Goal: Task Accomplishment & Management: Manage account settings

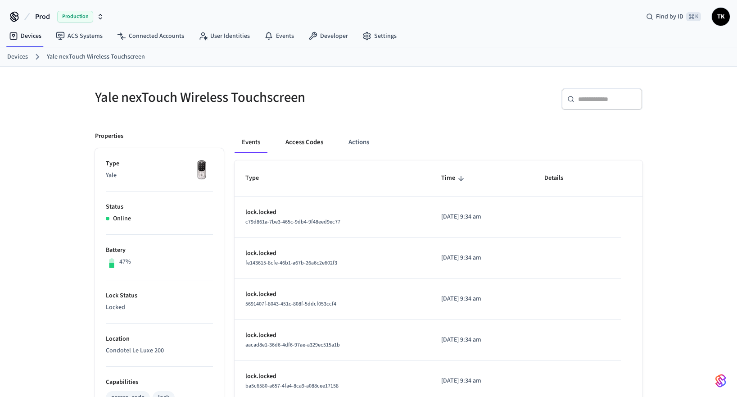
click at [312, 143] on button "Access Codes" at bounding box center [304, 142] width 52 height 22
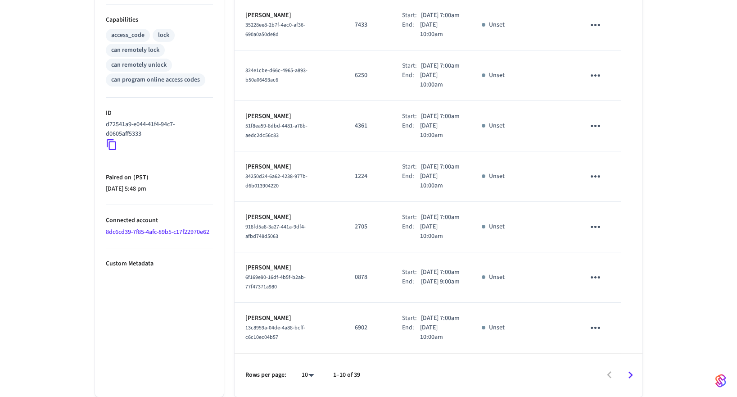
scroll to position [443, 0]
click at [628, 374] on icon "Go to next page" at bounding box center [630, 375] width 14 height 14
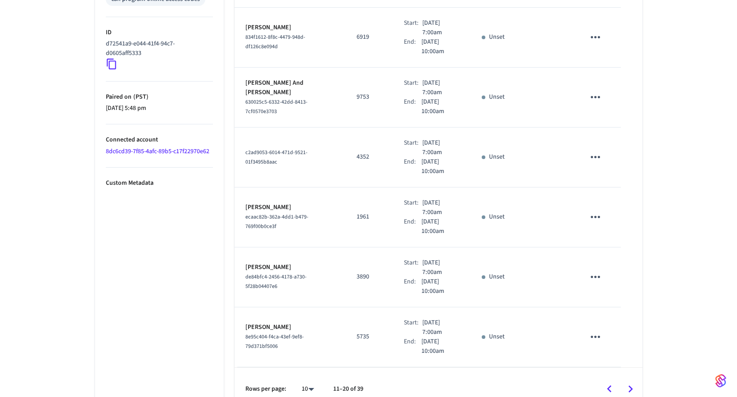
click at [631, 382] on icon "Go to next page" at bounding box center [630, 389] width 14 height 14
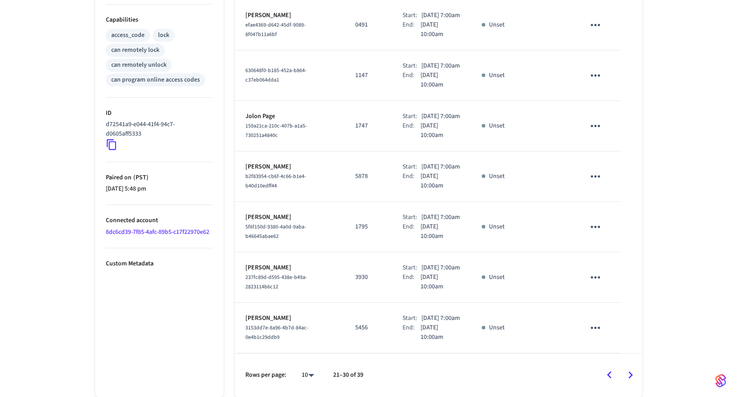
click at [630, 377] on icon "Go to next page" at bounding box center [630, 374] width 5 height 7
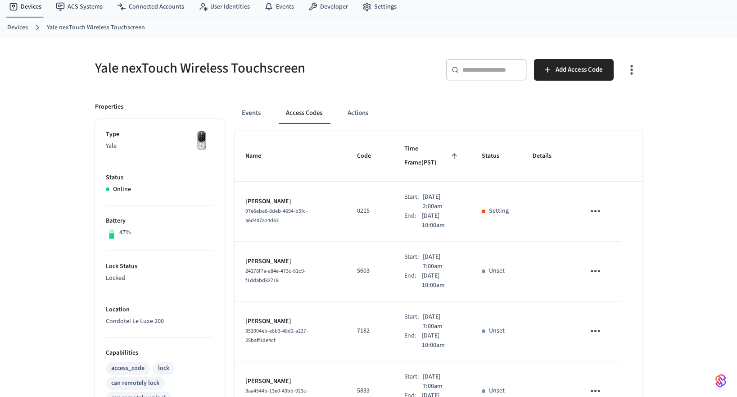
scroll to position [24, 0]
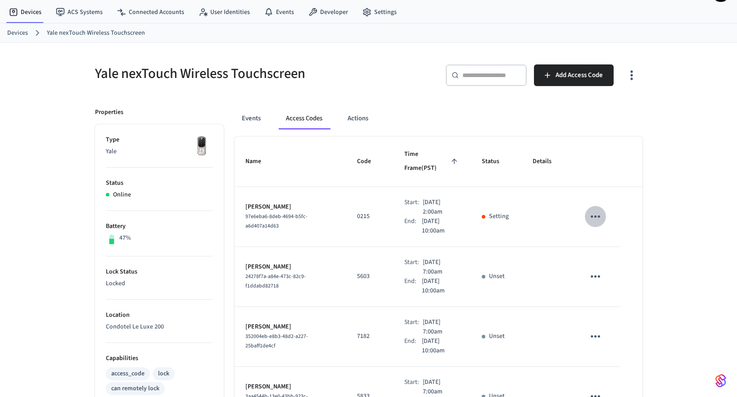
click at [595, 209] on icon "sticky table" at bounding box center [595, 216] width 14 height 14
click at [627, 194] on div at bounding box center [368, 198] width 737 height 397
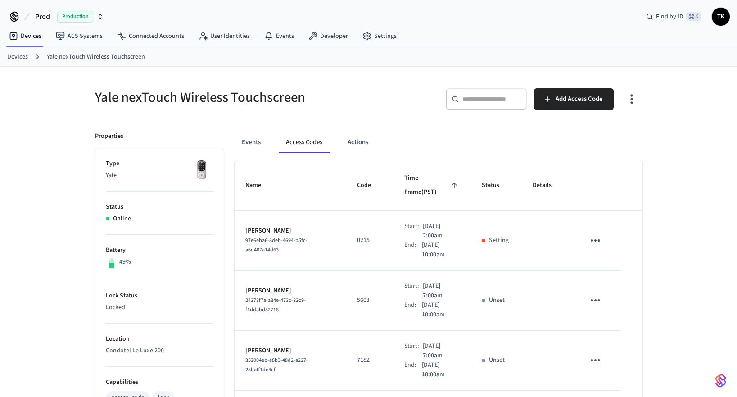
scroll to position [24, 0]
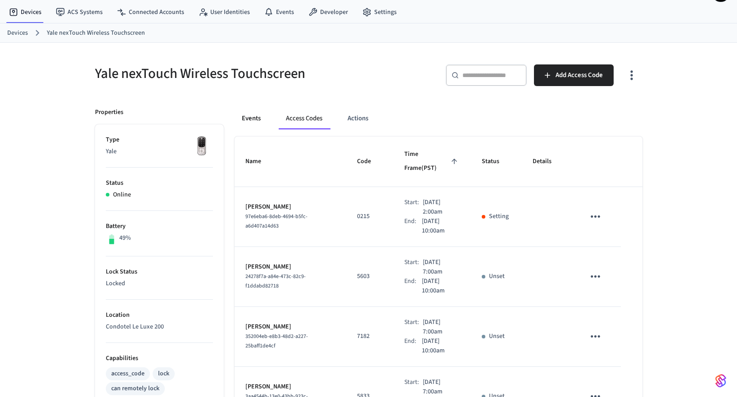
click at [257, 115] on button "Events" at bounding box center [251, 119] width 33 height 22
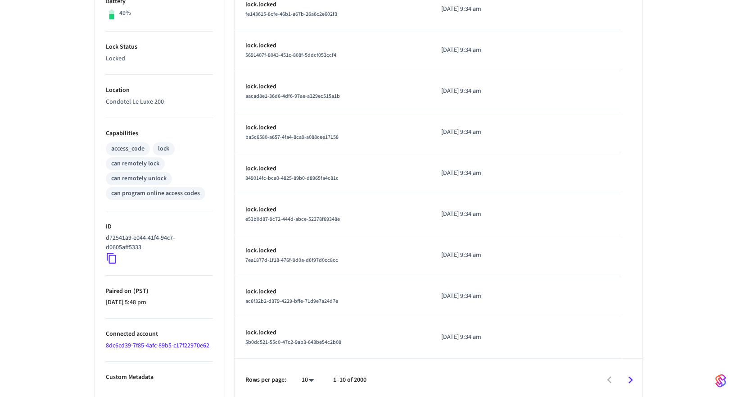
scroll to position [253, 0]
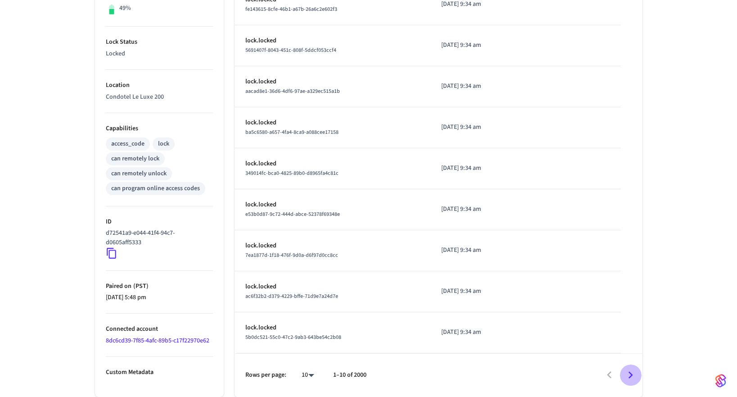
click at [631, 374] on icon "Go to next page" at bounding box center [630, 374] width 5 height 7
click at [307, 375] on body "Prod Production Find by ID ⌘ K TK Devices ACS Systems Connected Accounts User I…" at bounding box center [368, 72] width 737 height 650
click at [304, 371] on li "100" at bounding box center [304, 370] width 24 height 24
type input "***"
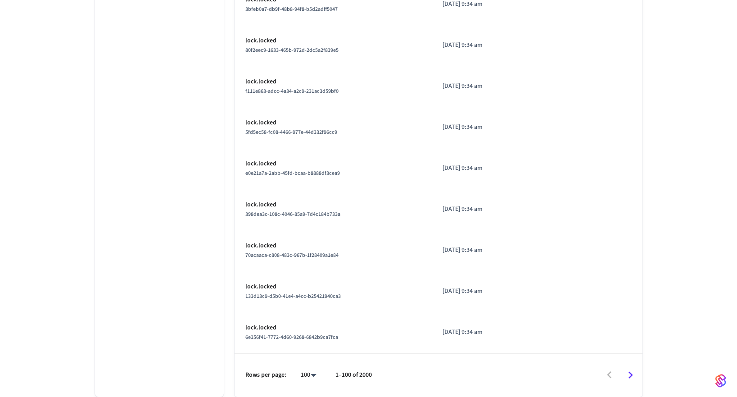
click at [320, 303] on td "lock.locked 133d13c9-d5b0-41e4-a4cc-b25421940ca3" at bounding box center [333, 291] width 197 height 41
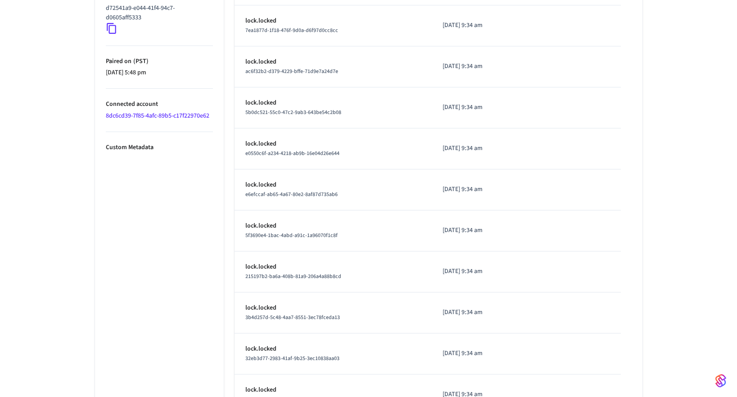
scroll to position [0, 0]
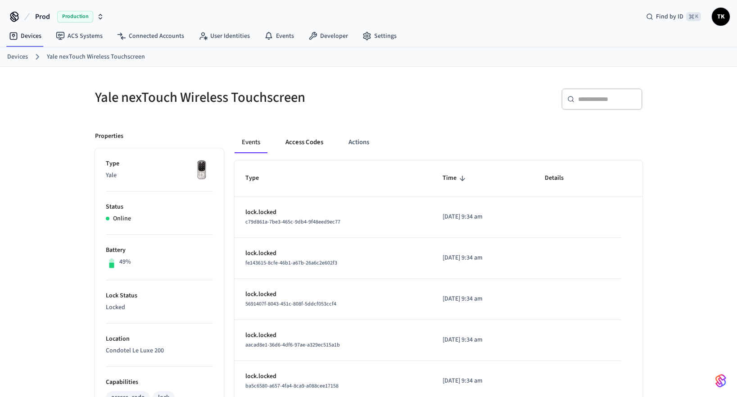
click at [305, 139] on button "Access Codes" at bounding box center [304, 142] width 52 height 22
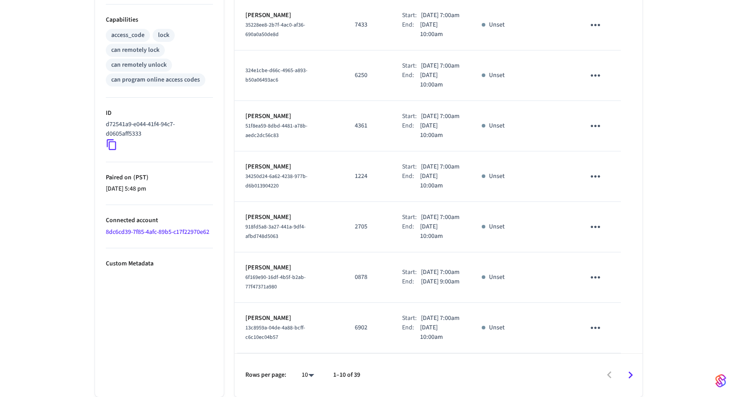
scroll to position [443, 0]
click at [629, 375] on icon "Go to next page" at bounding box center [630, 375] width 14 height 14
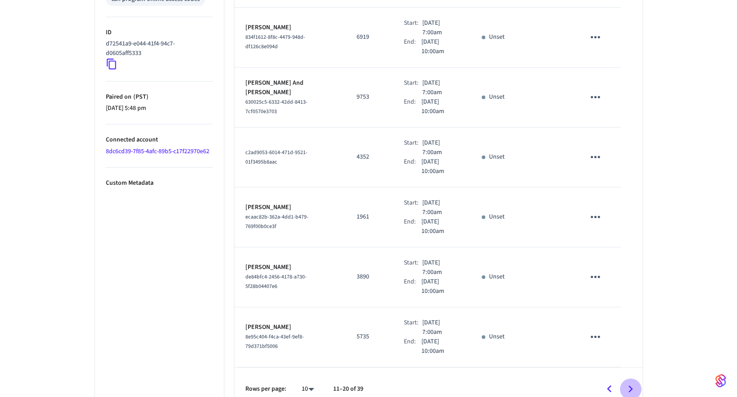
click at [633, 382] on icon "Go to next page" at bounding box center [630, 389] width 14 height 14
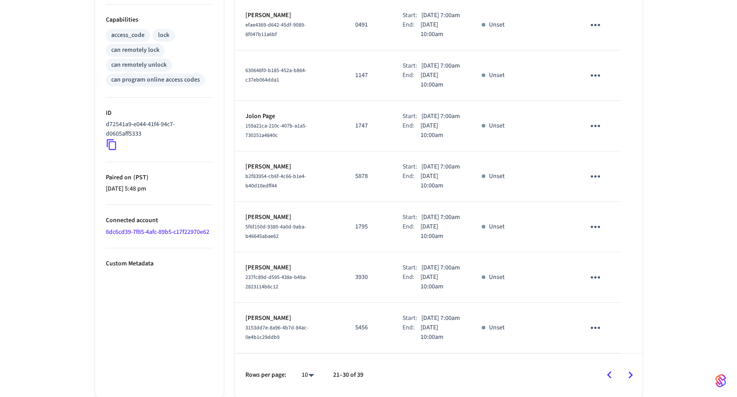
click at [632, 370] on icon "Go to next page" at bounding box center [630, 375] width 14 height 14
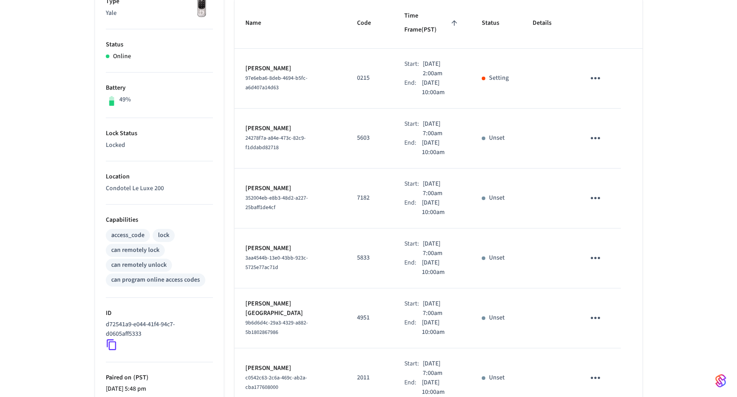
scroll to position [0, 0]
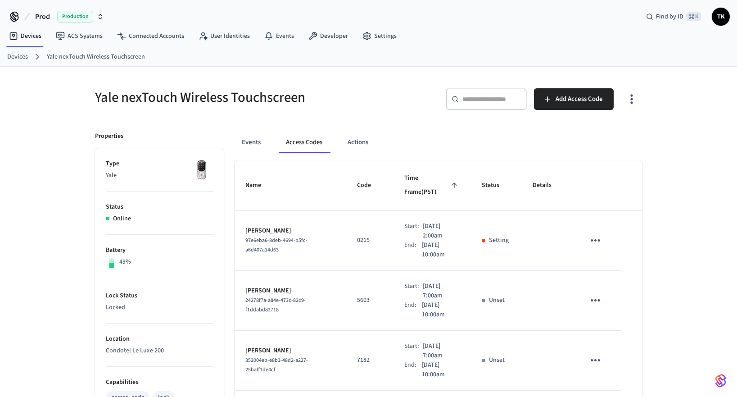
click at [597, 233] on icon "sticky table" at bounding box center [595, 240] width 14 height 14
click at [665, 208] on div at bounding box center [368, 198] width 737 height 397
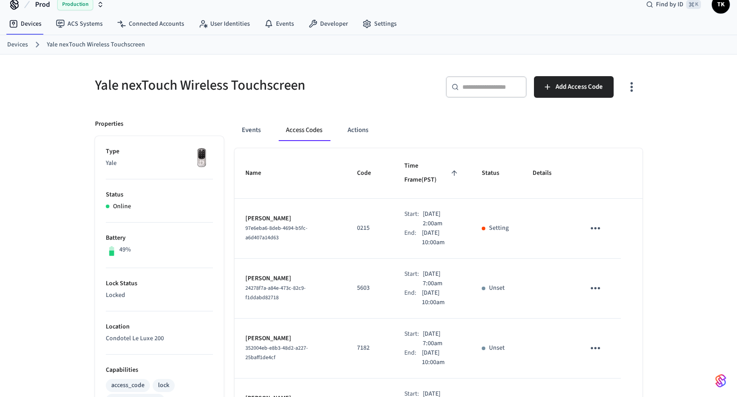
scroll to position [9, 0]
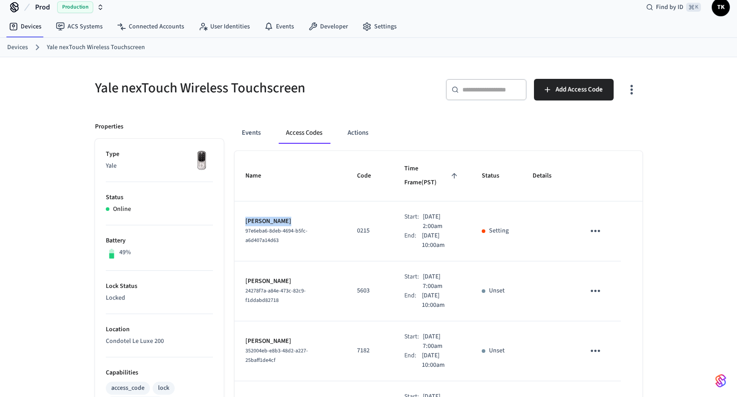
drag, startPoint x: 289, startPoint y: 207, endPoint x: 247, endPoint y: 208, distance: 42.8
click at [247, 217] on p "[PERSON_NAME]" at bounding box center [290, 221] width 90 height 9
copy p "[PERSON_NAME]"
click at [301, 217] on p "[PERSON_NAME]" at bounding box center [290, 221] width 90 height 9
drag, startPoint x: 292, startPoint y: 210, endPoint x: 245, endPoint y: 210, distance: 46.8
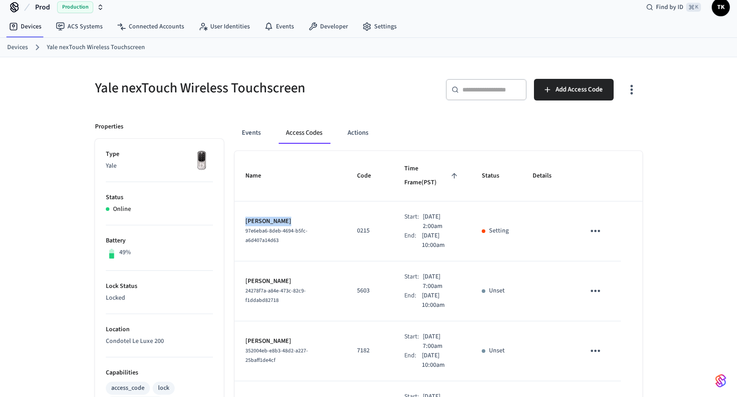
click at [245, 217] on p "[PERSON_NAME]" at bounding box center [290, 221] width 90 height 9
copy p "[PERSON_NAME]"
